Goal: Transaction & Acquisition: Purchase product/service

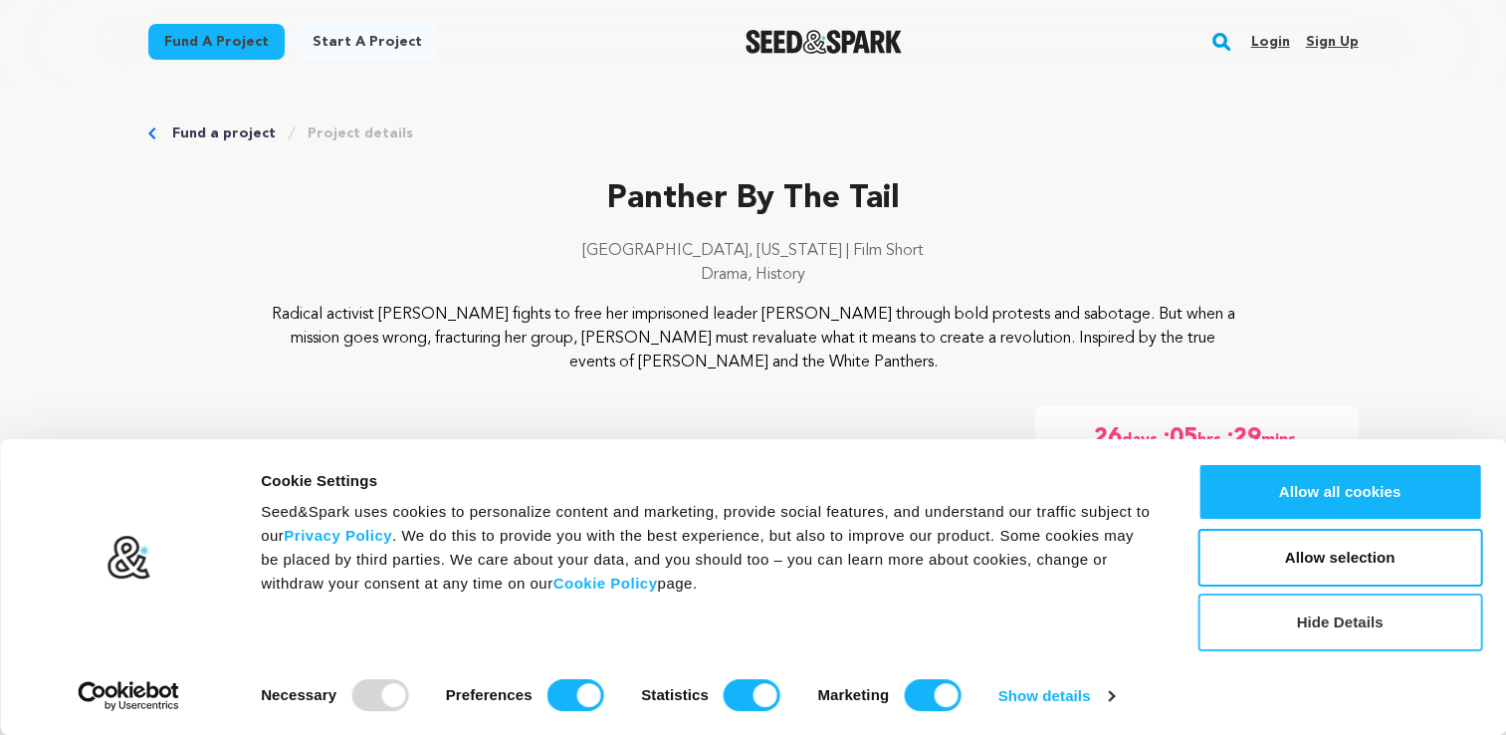
click at [1343, 636] on button "Hide Details" at bounding box center [1340, 622] width 285 height 58
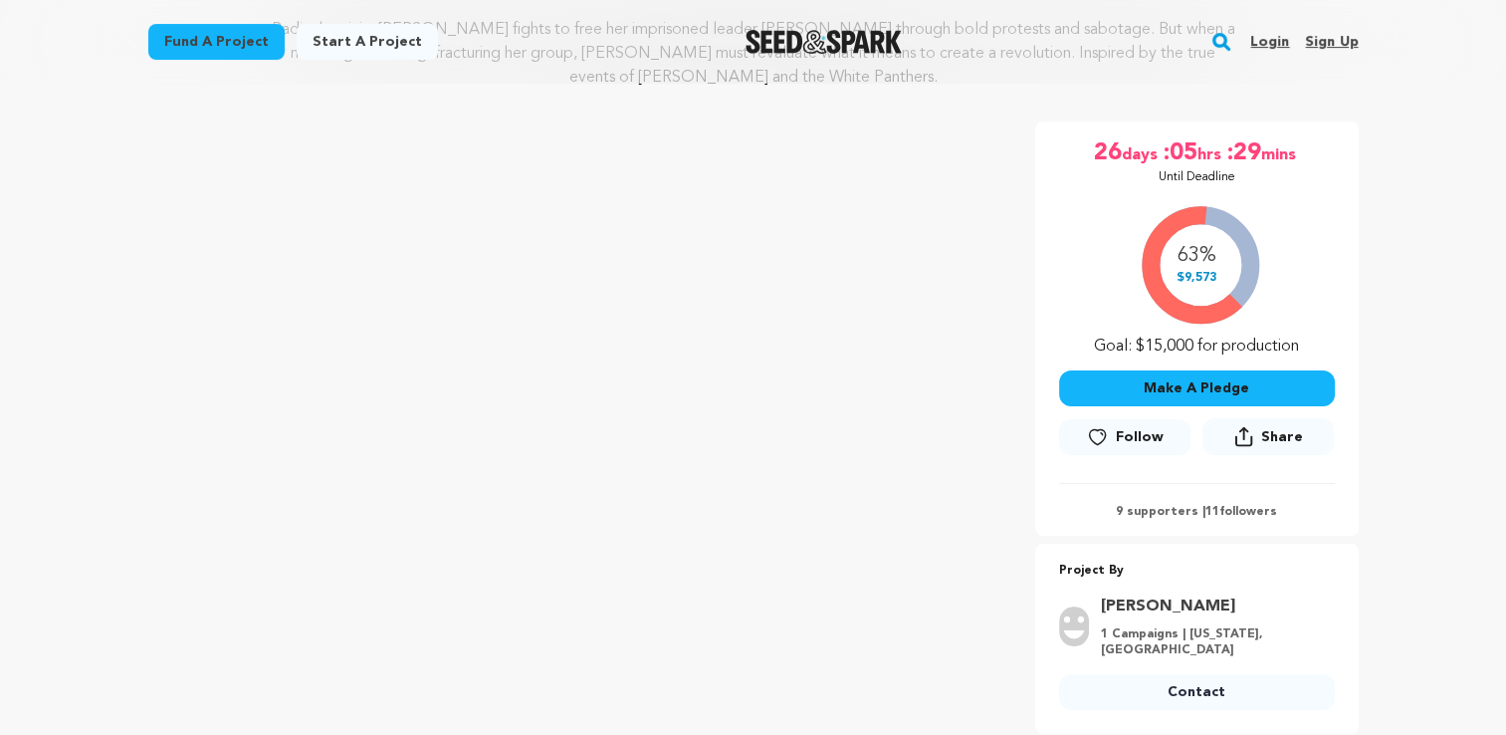
scroll to position [299, 0]
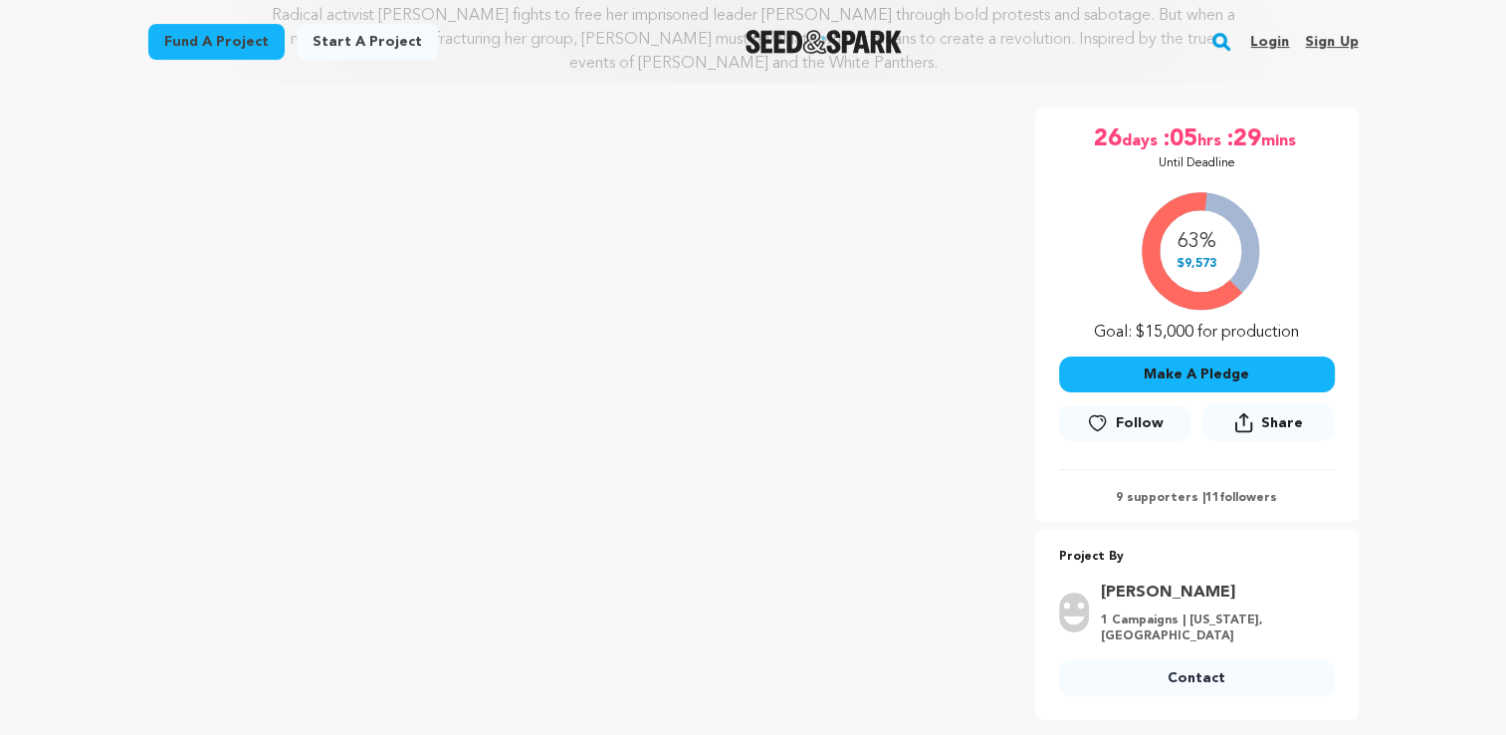
click at [1237, 376] on button "Make A Pledge" at bounding box center [1197, 374] width 276 height 36
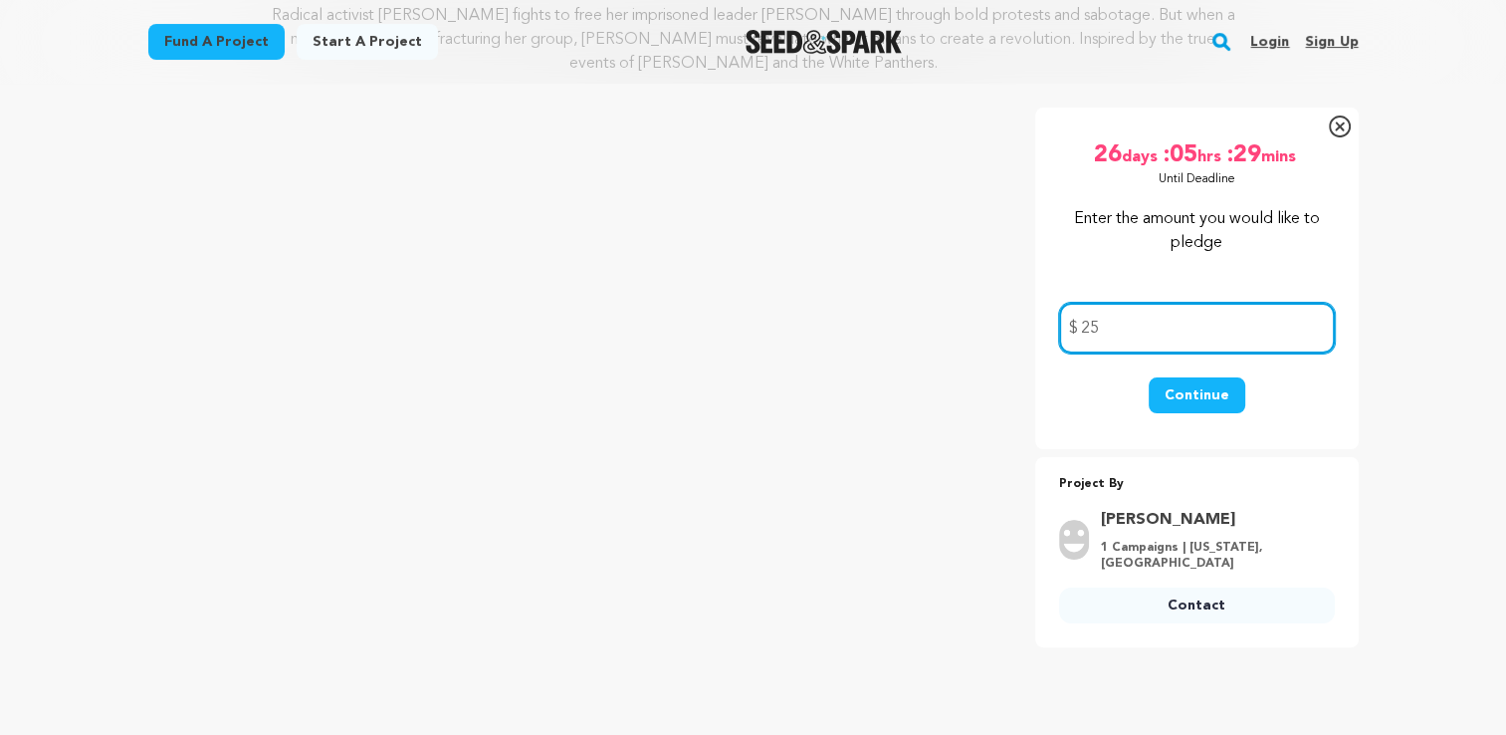
type input "25"
click at [1215, 388] on button "Continue" at bounding box center [1197, 395] width 97 height 36
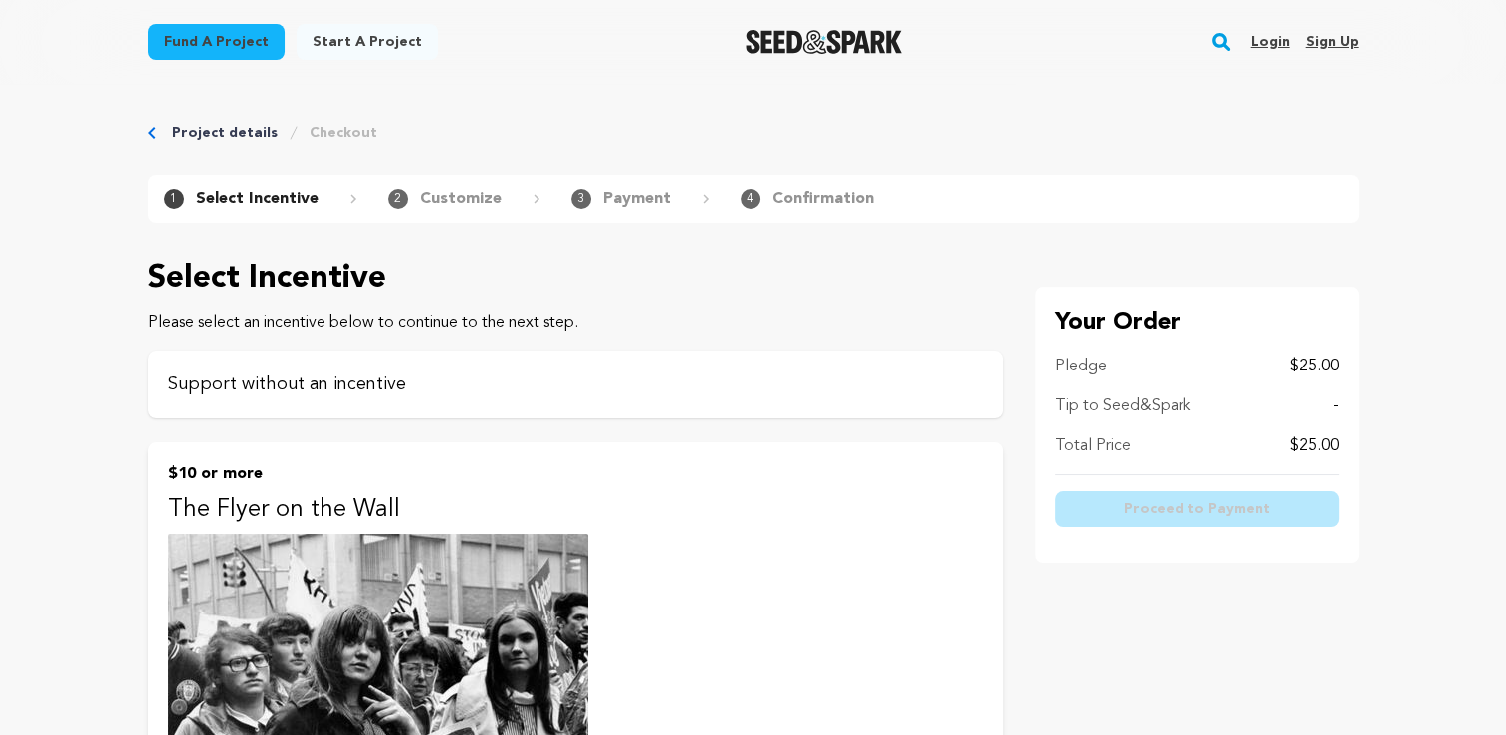
click at [322, 387] on p "Support without an incentive" at bounding box center [575, 384] width 815 height 28
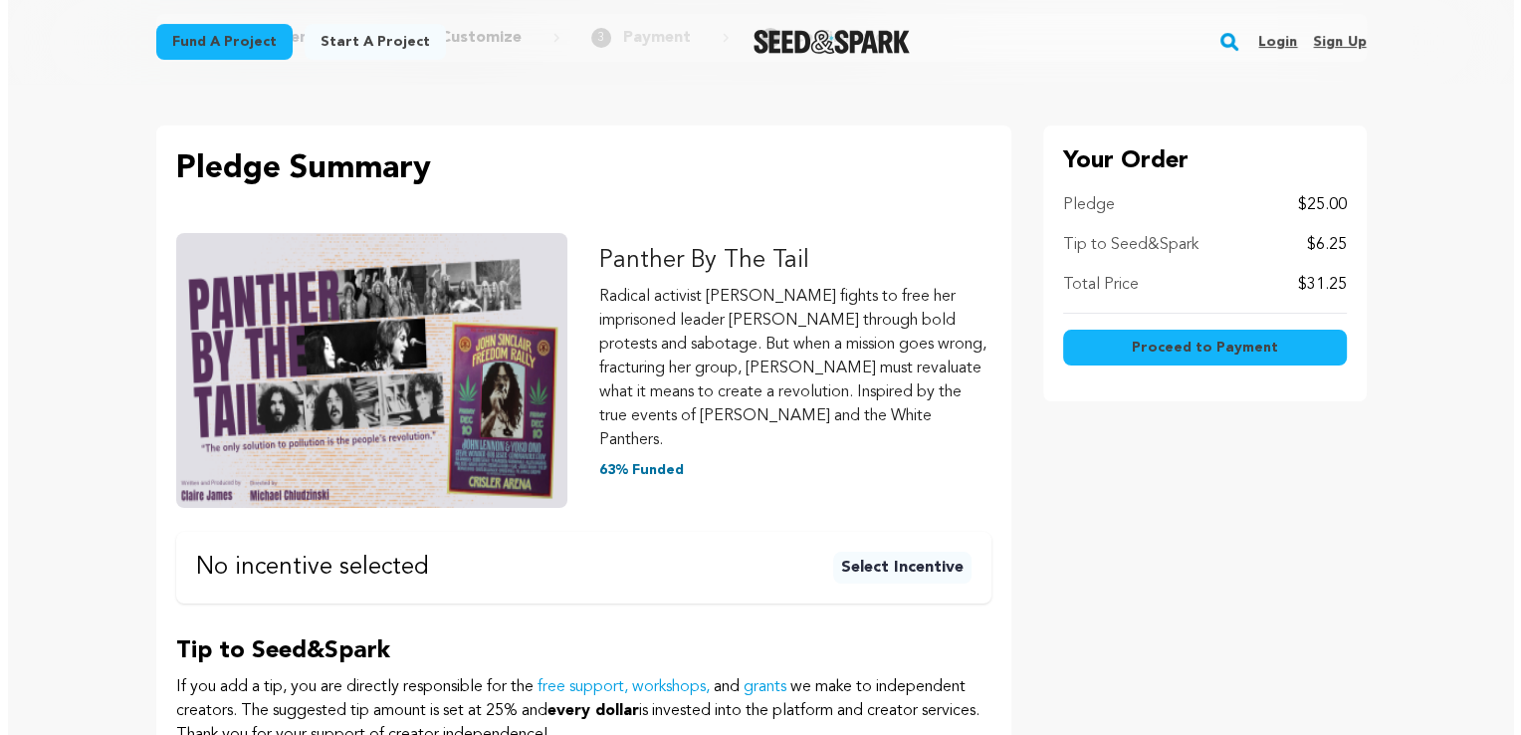
scroll to position [498, 0]
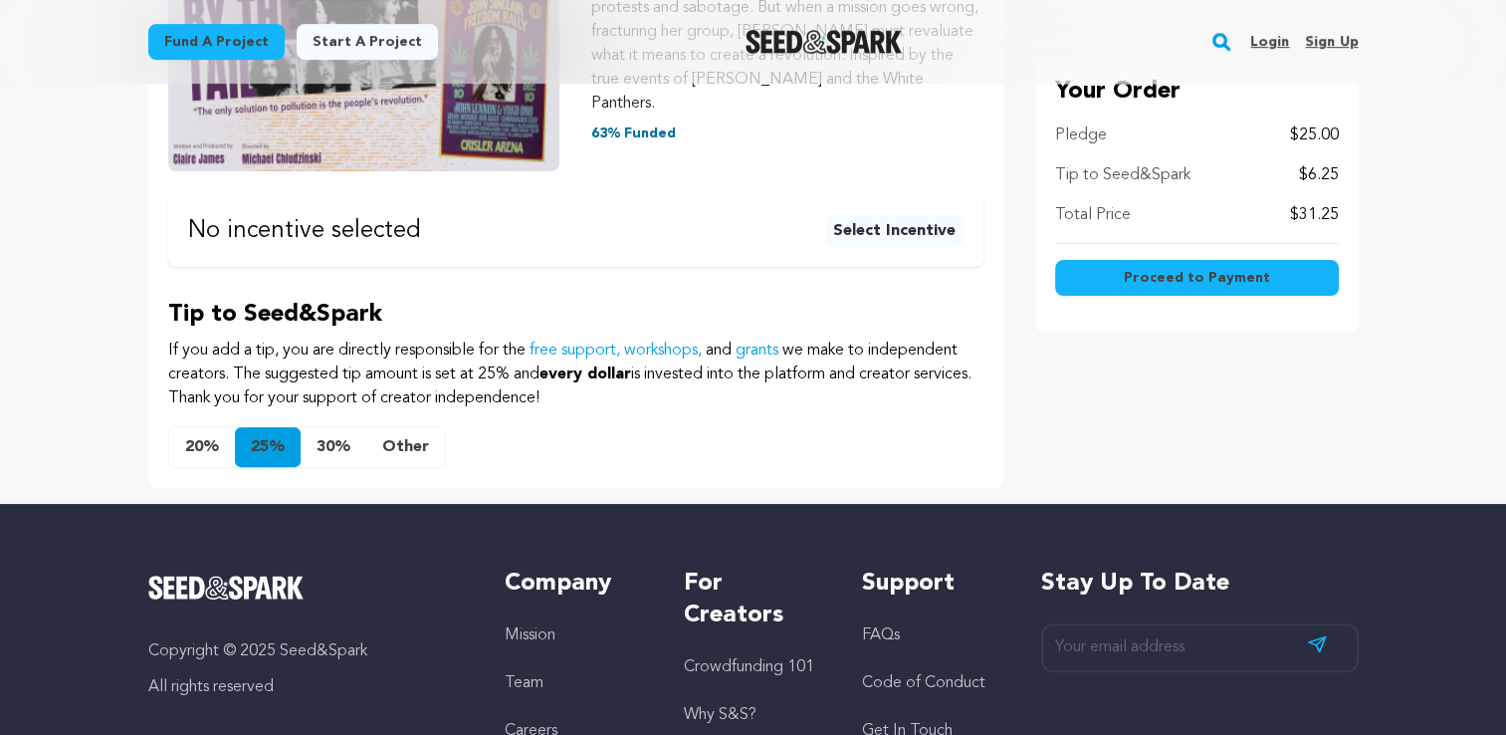
click at [405, 427] on button "Other" at bounding box center [405, 447] width 79 height 40
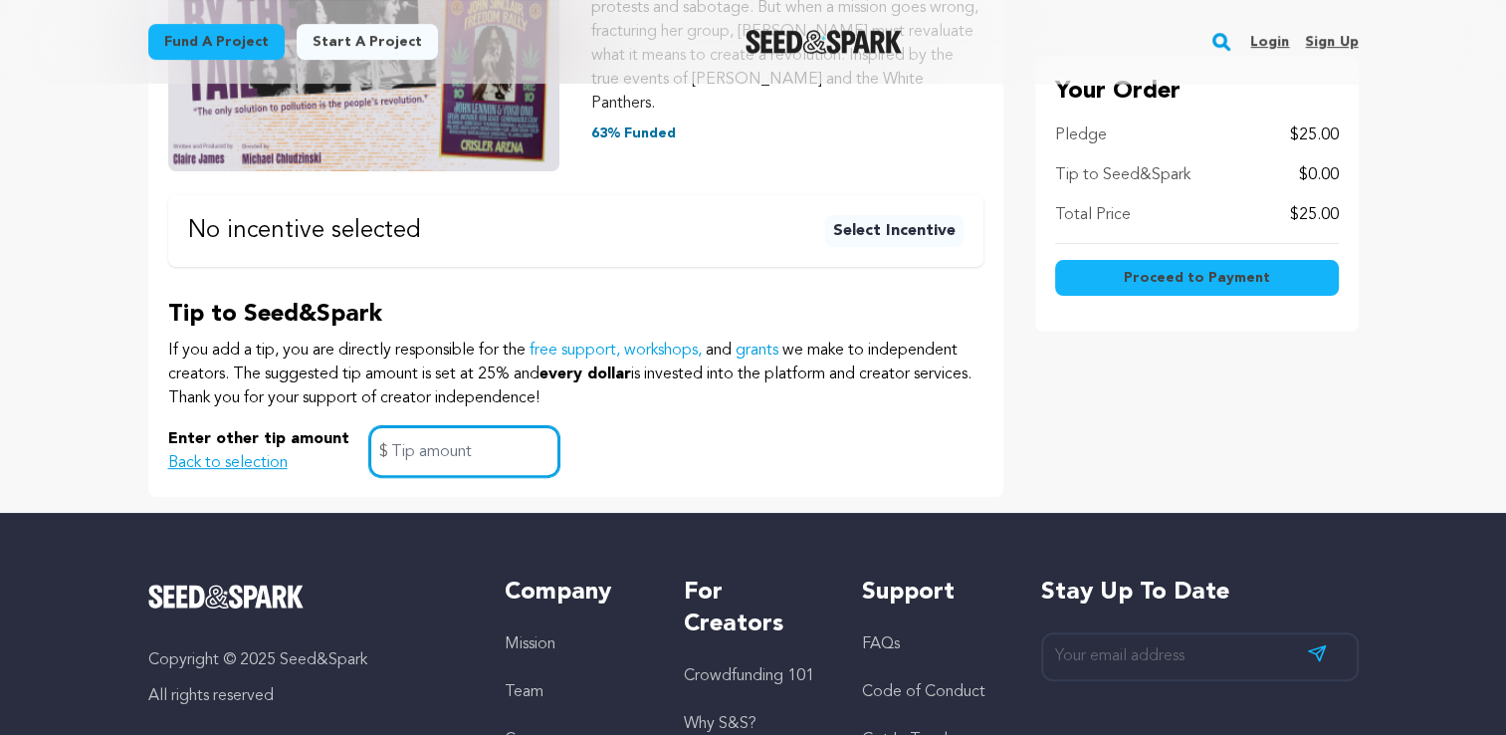
click at [428, 428] on input "text" at bounding box center [464, 451] width 190 height 51
type input "0"
click at [1150, 436] on div "Your Order Pledge $25.00 Tip to Seed&Spark $0.00 Total Price $25.00 Proceed to …" at bounding box center [1197, 143] width 324 height 708
click at [1250, 281] on span "Proceed to Payment" at bounding box center [1197, 278] width 146 height 20
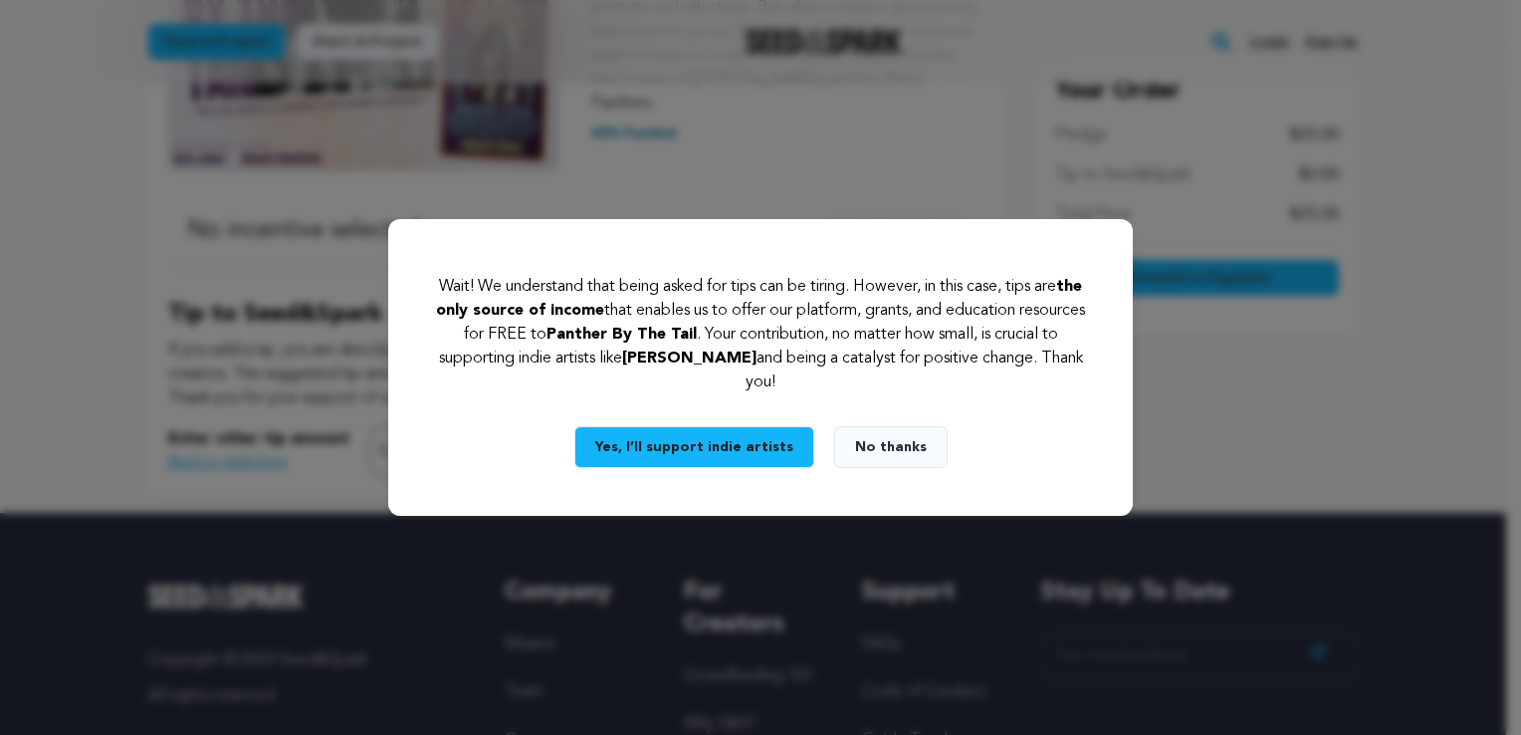
click at [890, 449] on button "No thanks" at bounding box center [890, 447] width 113 height 42
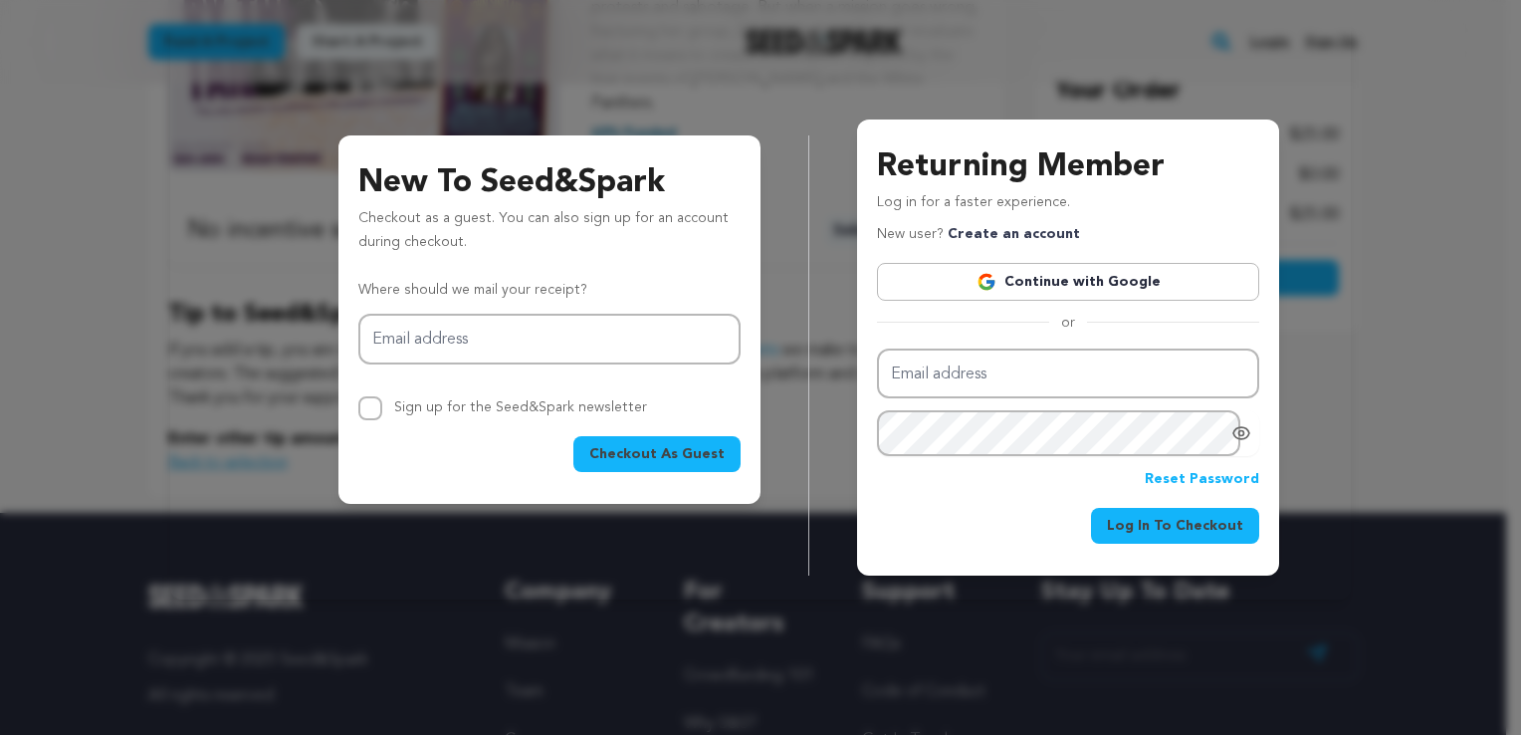
click at [649, 219] on p "Checkout as a guest. You can also sign up for an account during checkout." at bounding box center [549, 235] width 382 height 56
click at [652, 469] on button "Checkout As Guest" at bounding box center [656, 454] width 167 height 36
click at [569, 333] on input "Email address" at bounding box center [549, 339] width 382 height 51
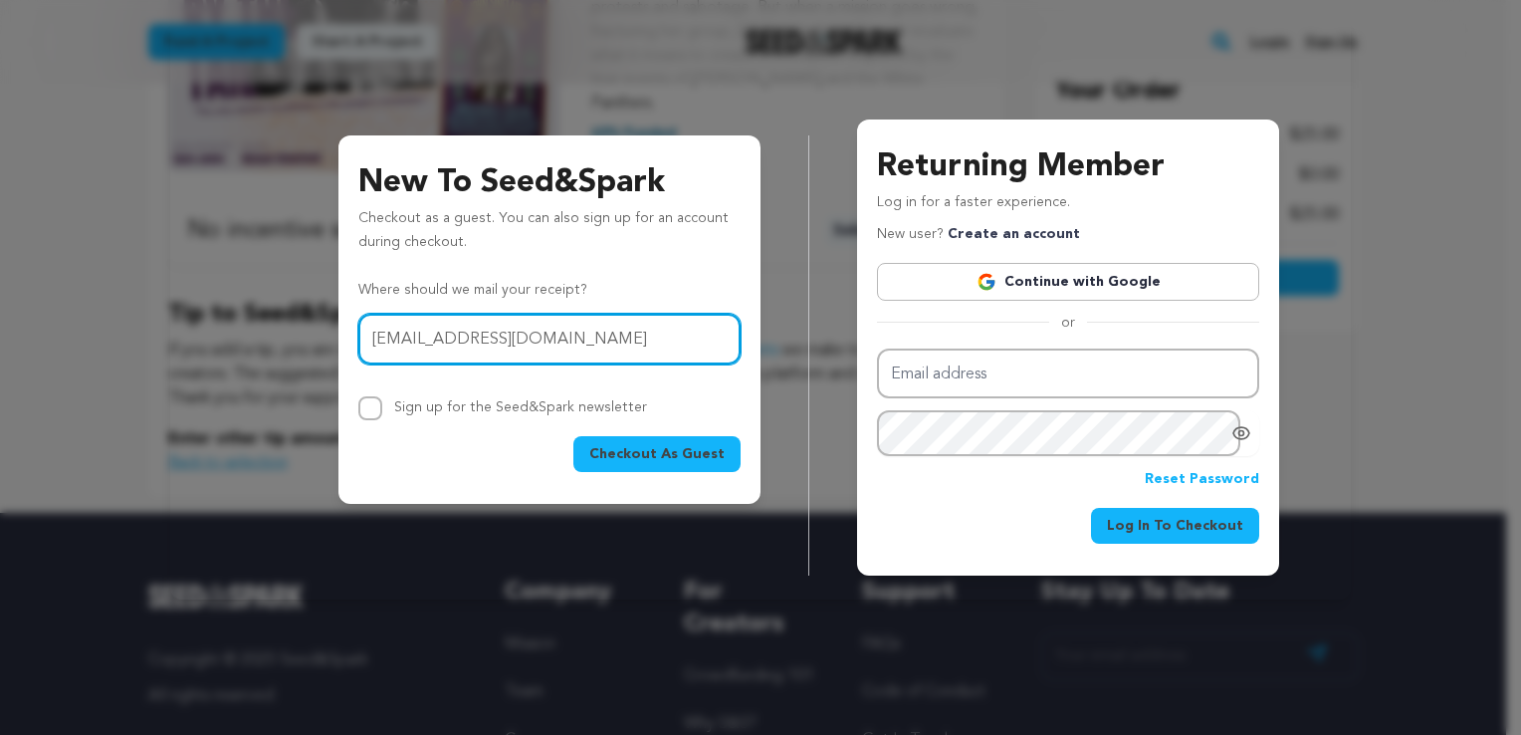
type input "[EMAIL_ADDRESS][DOMAIN_NAME]"
click at [657, 462] on span "Checkout As Guest" at bounding box center [656, 454] width 135 height 20
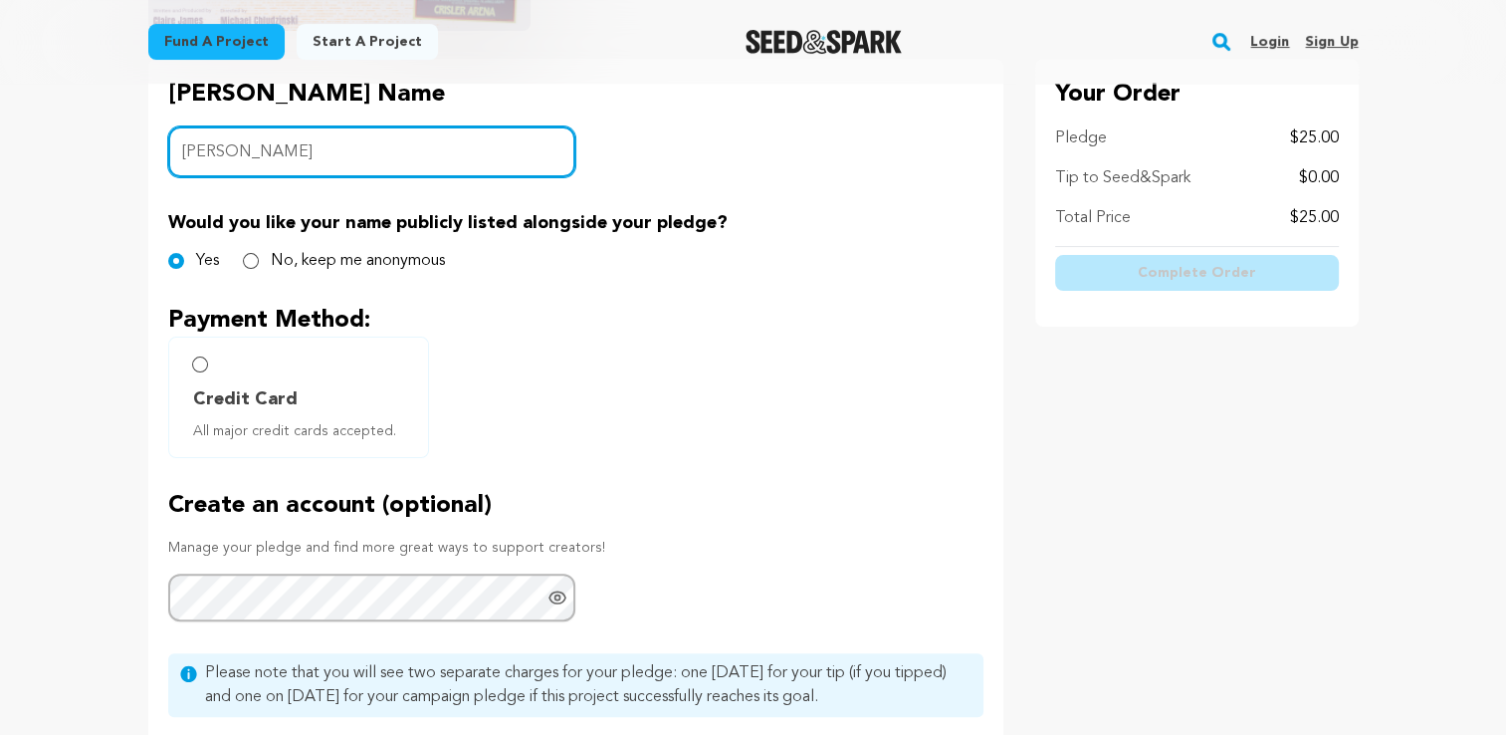
scroll to position [498, 0]
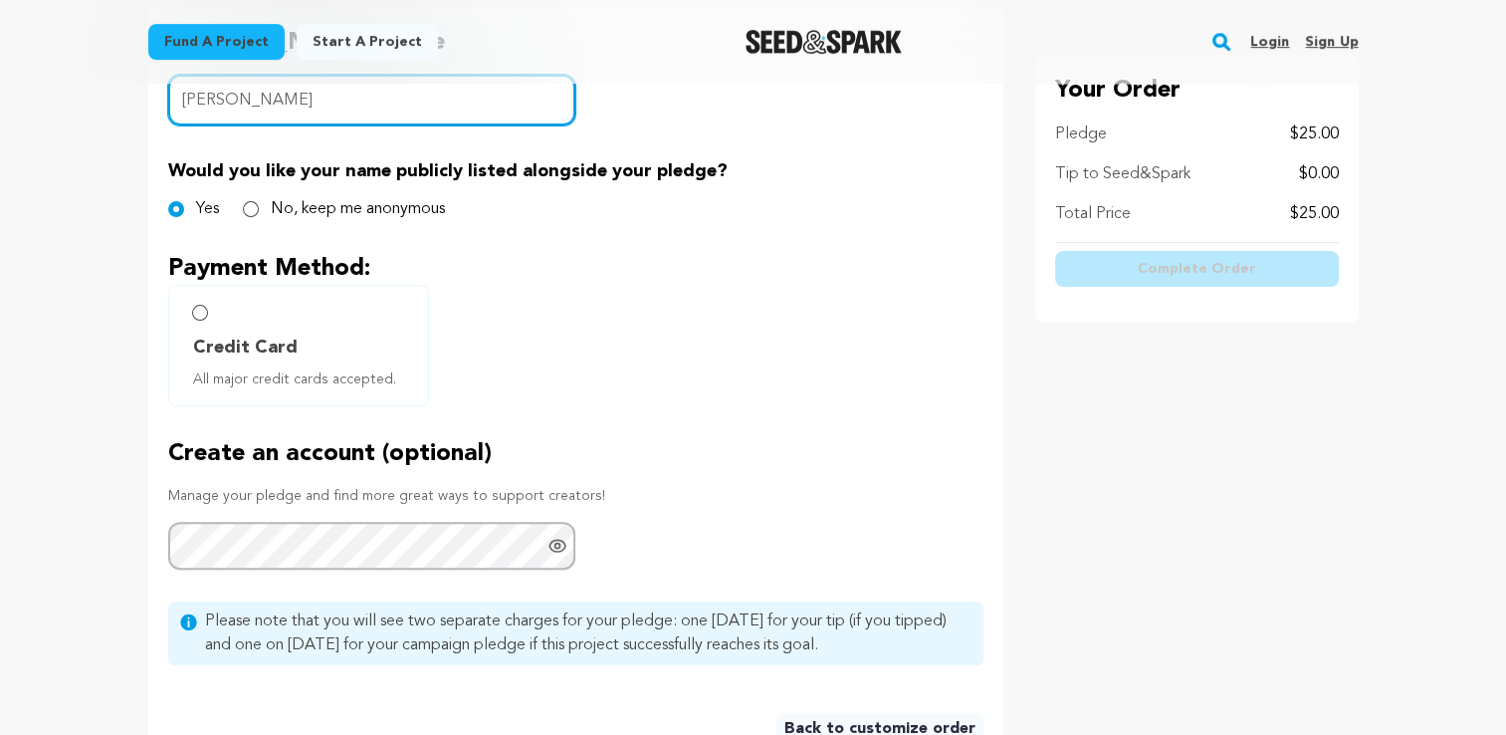
type input "Matthew Long"
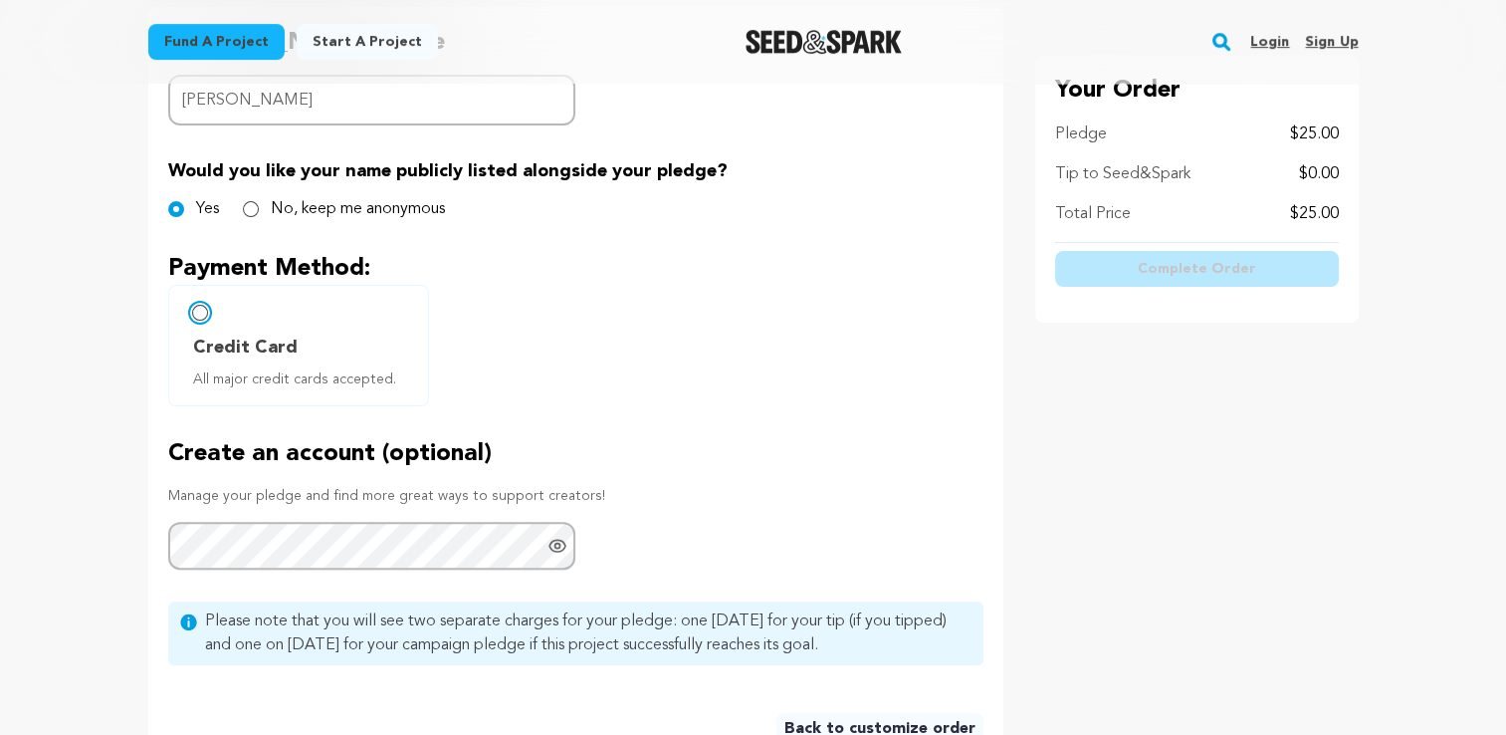
click at [200, 313] on input "Credit Card All major credit cards accepted." at bounding box center [200, 313] width 16 height 16
radio input "false"
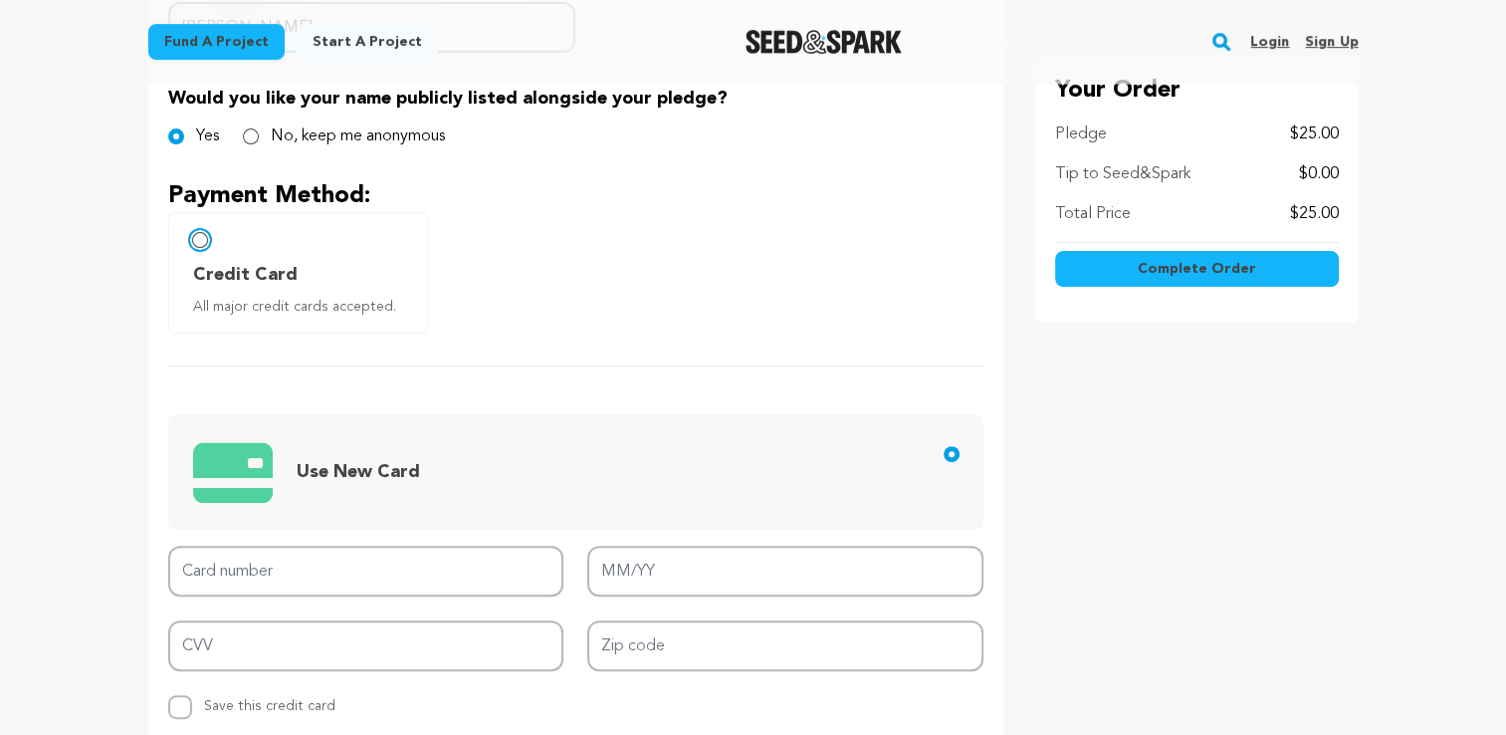
scroll to position [697, 0]
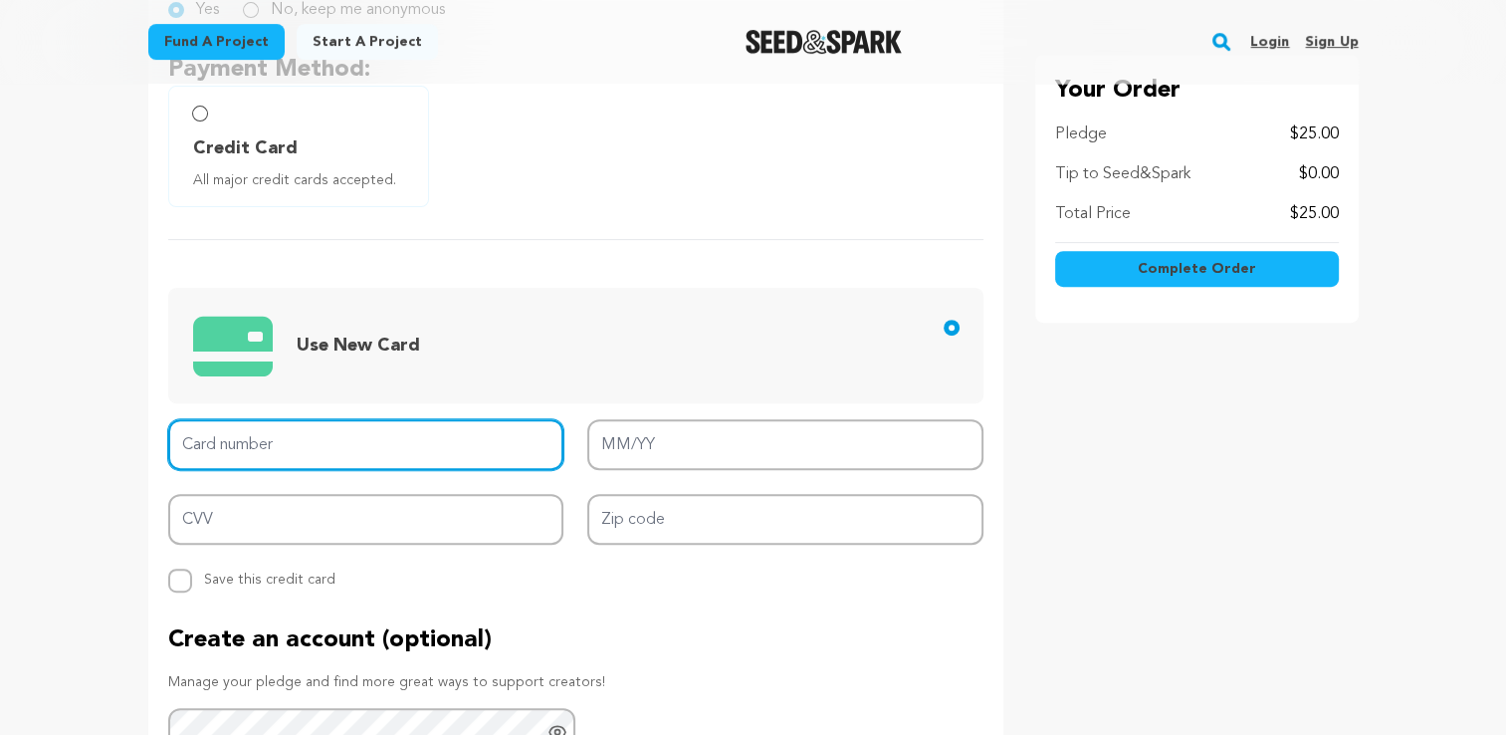
click at [386, 456] on input "Card number" at bounding box center [366, 444] width 396 height 51
type input "4147202699489777"
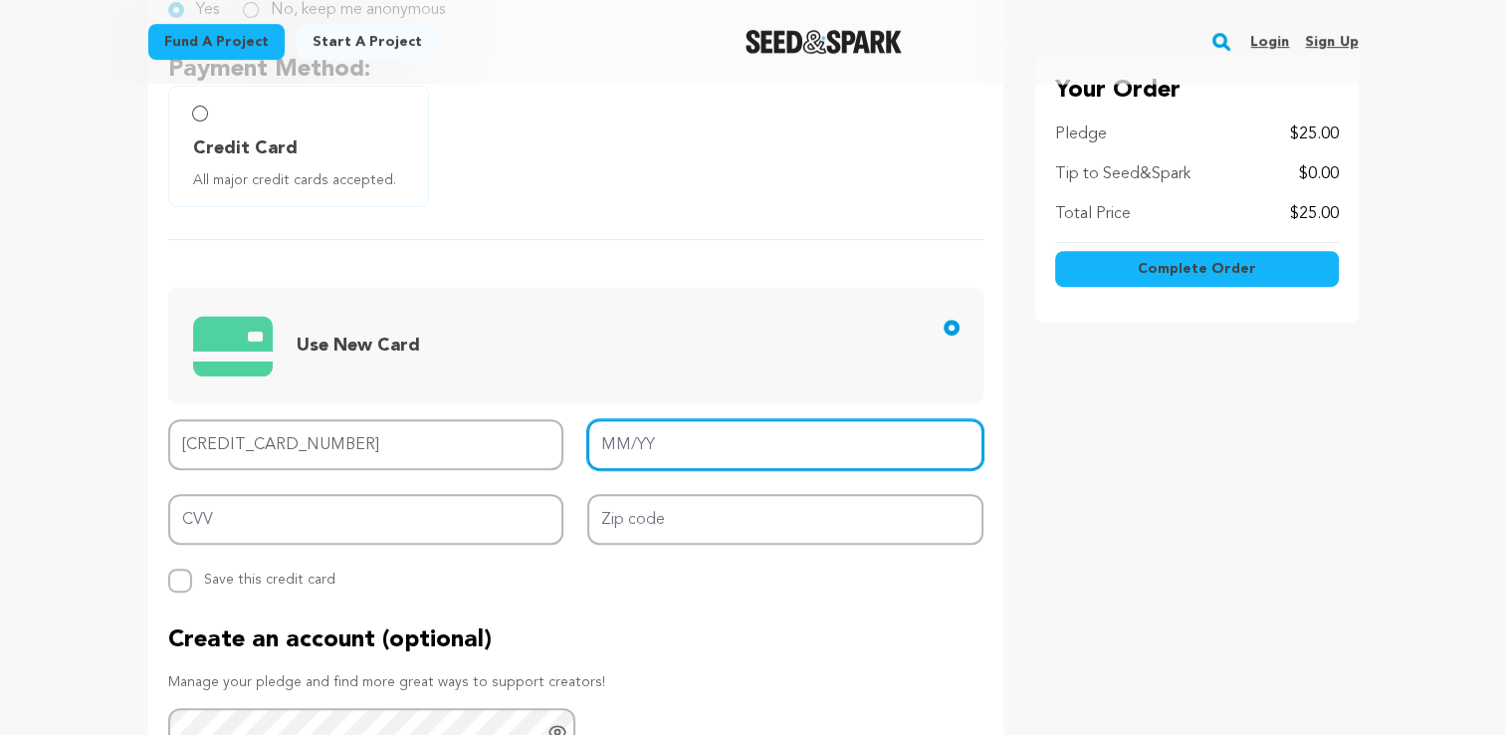
type input "09/29"
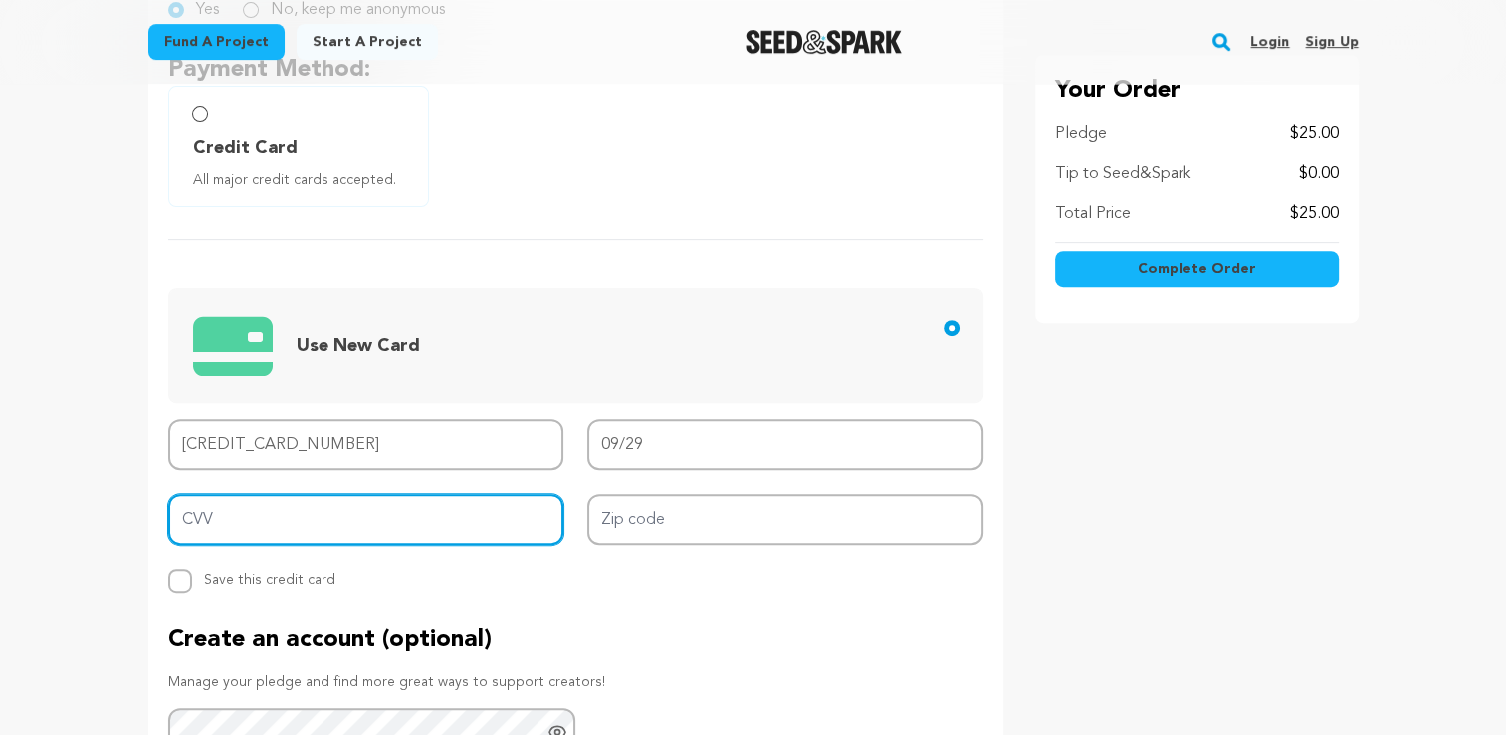
type input "368"
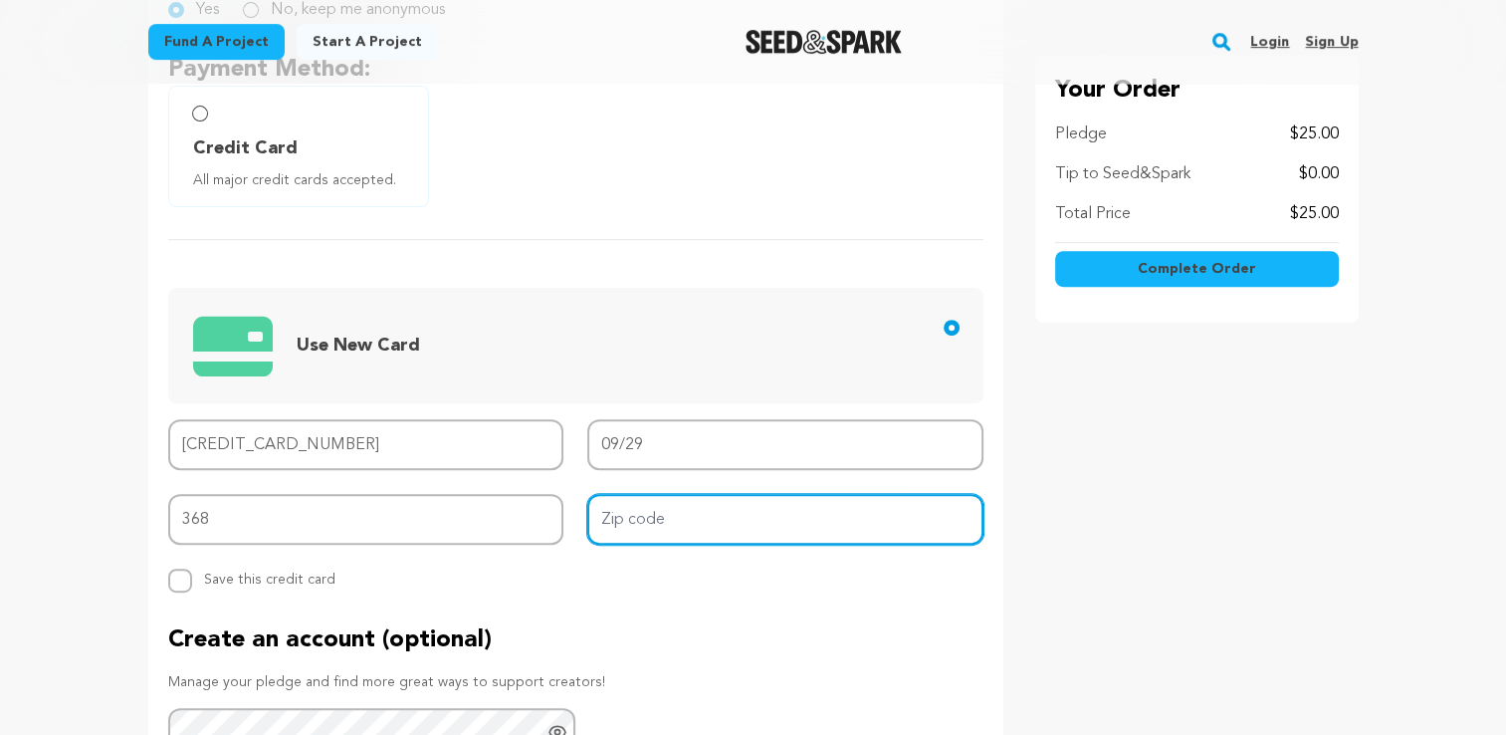
click at [767, 517] on input "Zip code" at bounding box center [785, 519] width 396 height 51
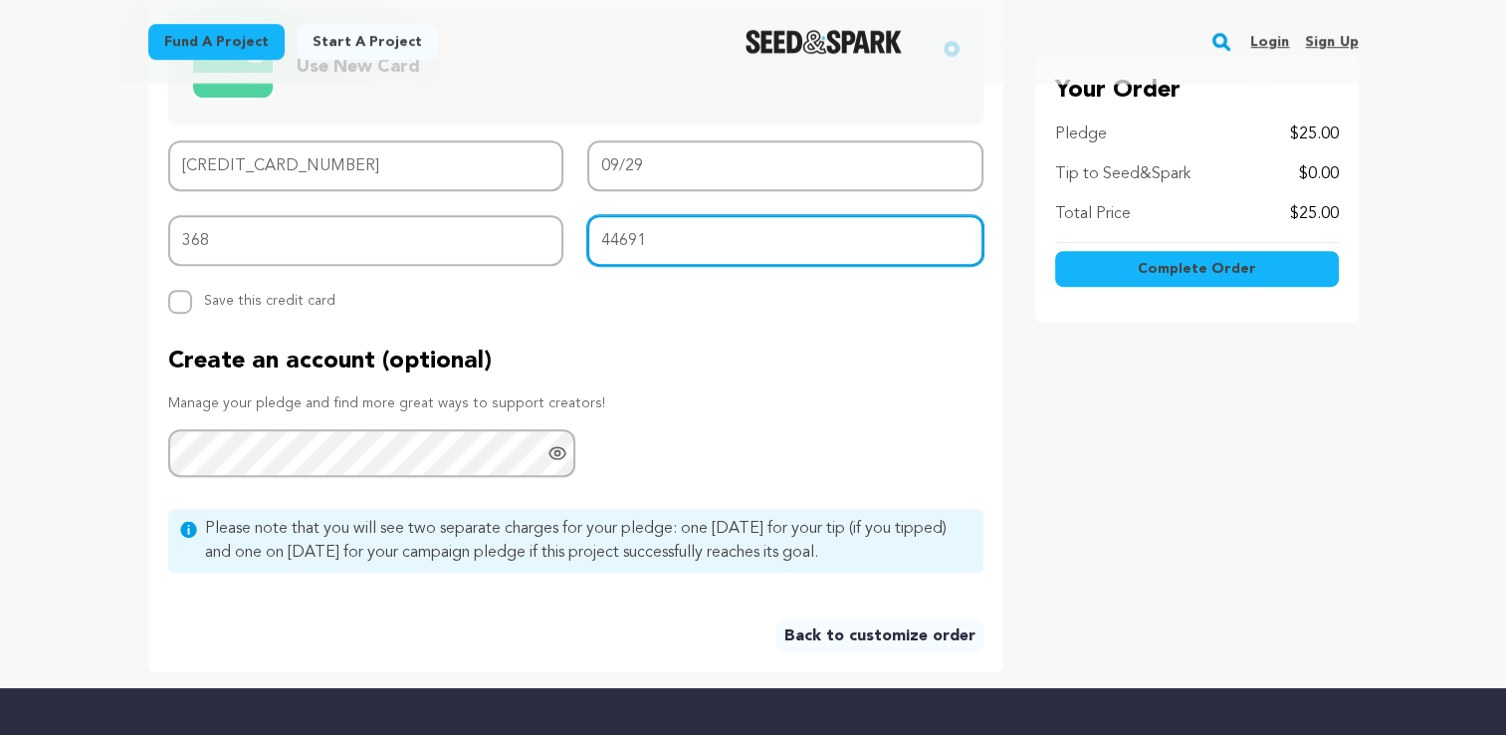
scroll to position [796, 0]
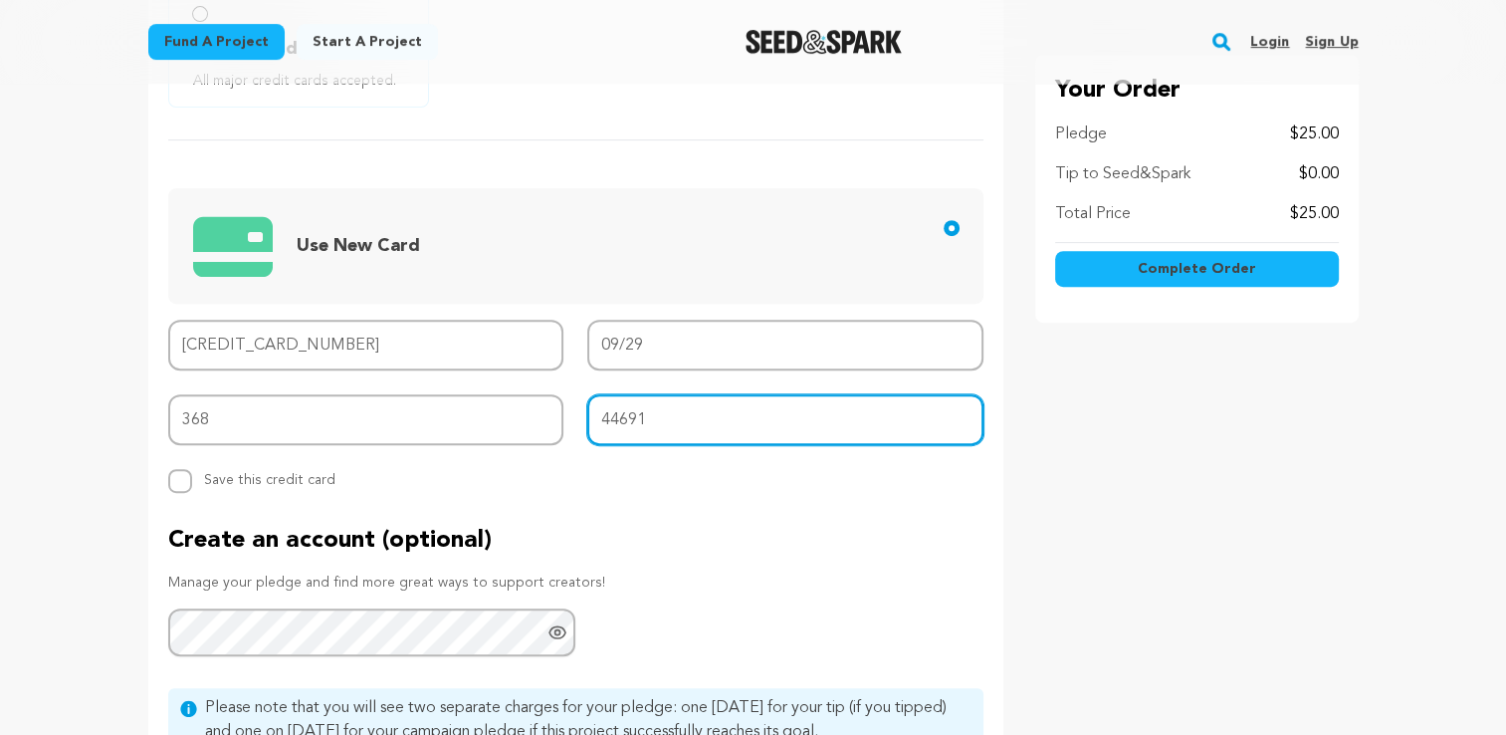
type input "44691"
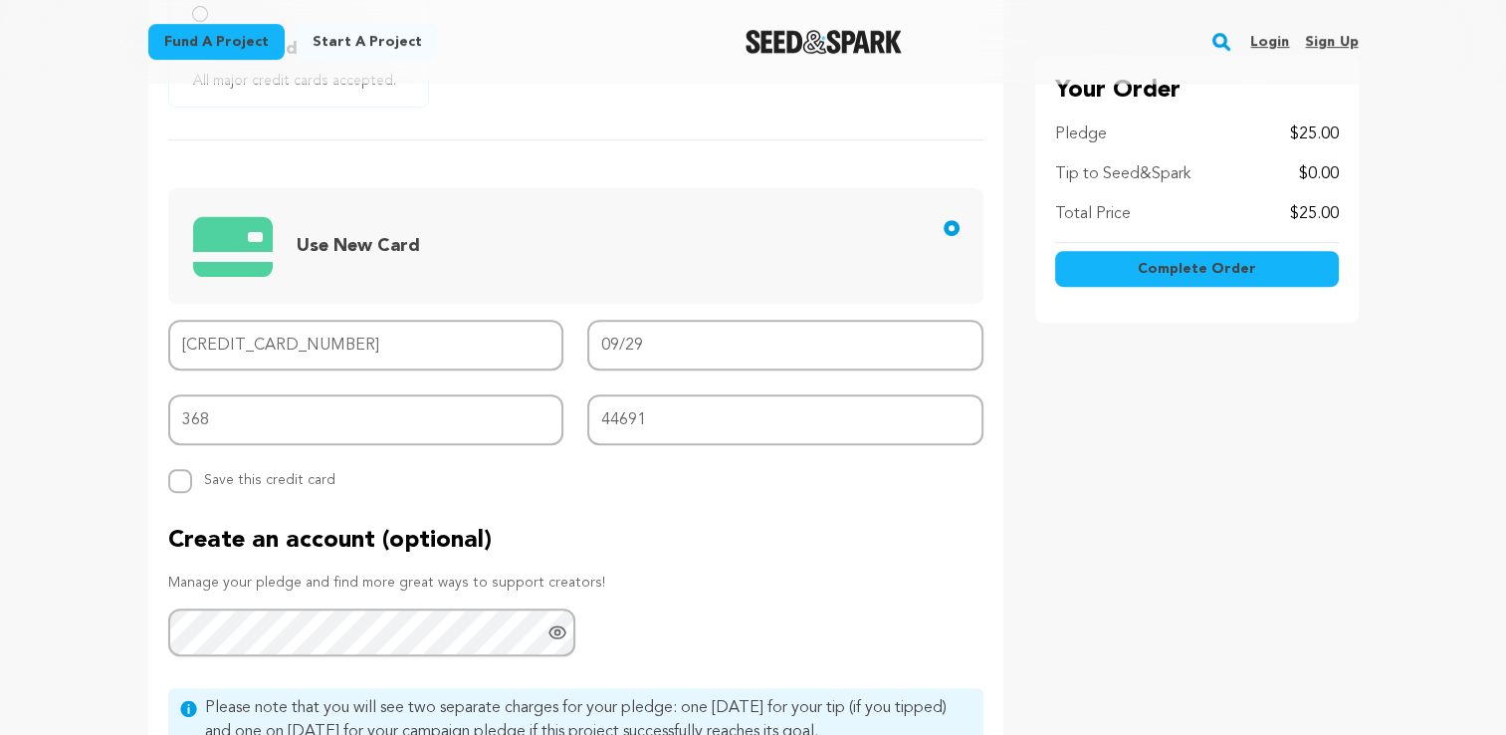
click at [1214, 268] on span "Complete Order" at bounding box center [1197, 270] width 118 height 20
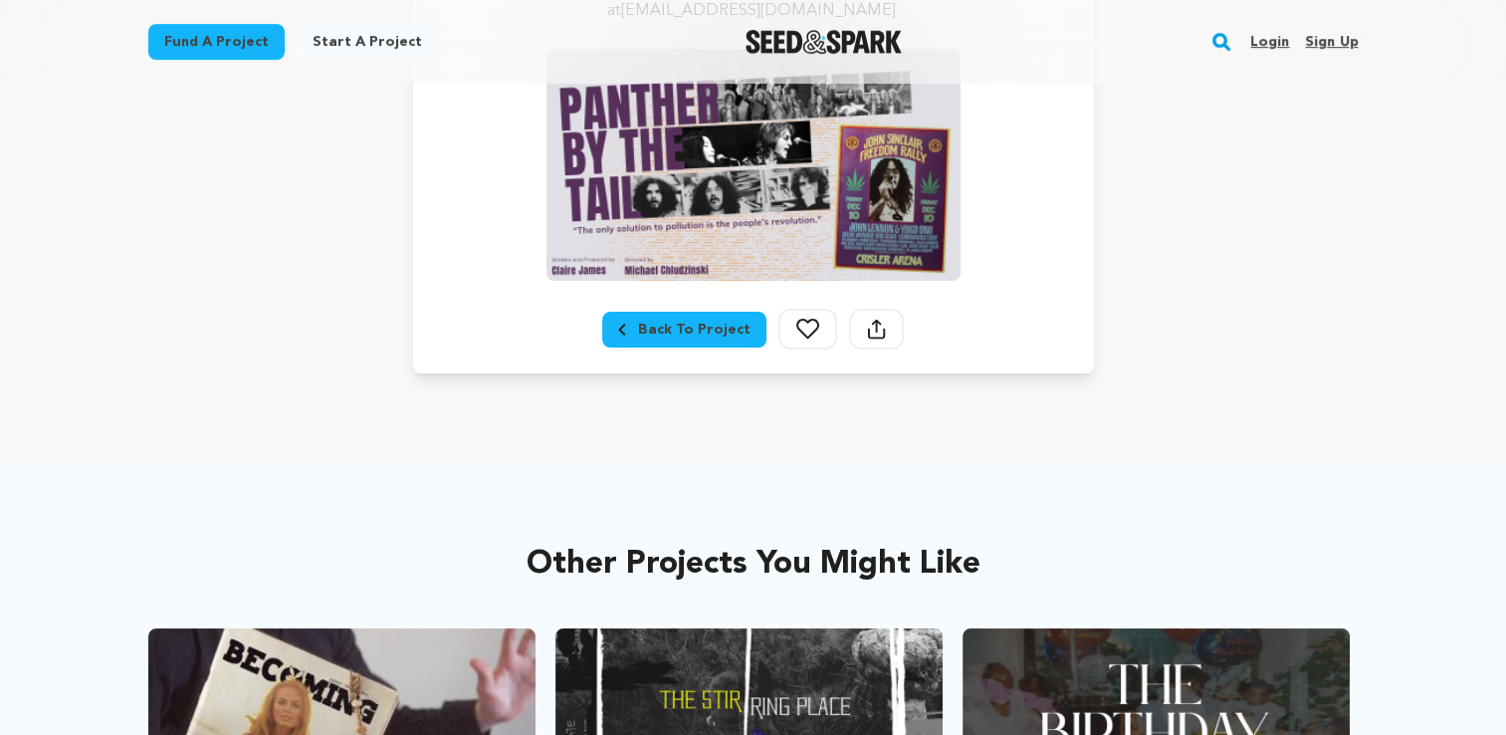
scroll to position [597, 0]
